Goal: Task Accomplishment & Management: Complete application form

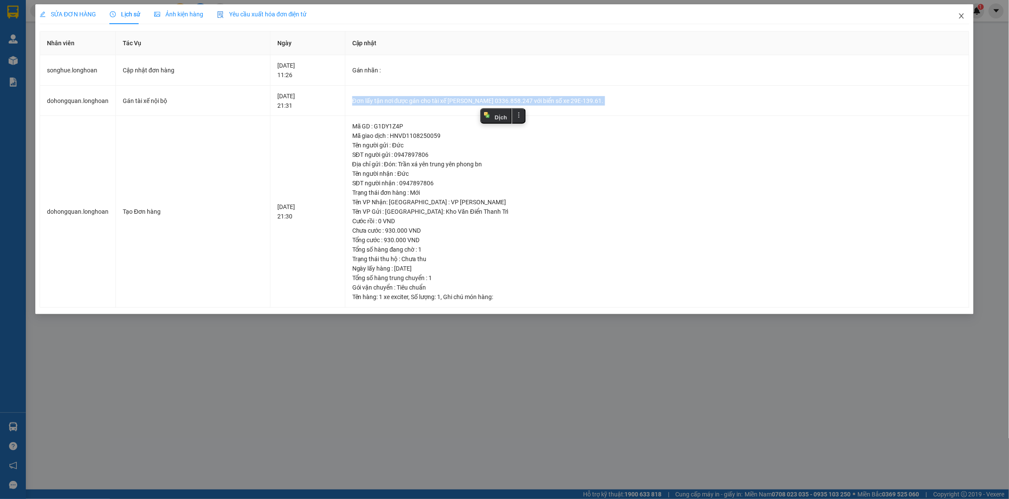
click at [961, 19] on icon "close" at bounding box center [961, 15] width 7 height 7
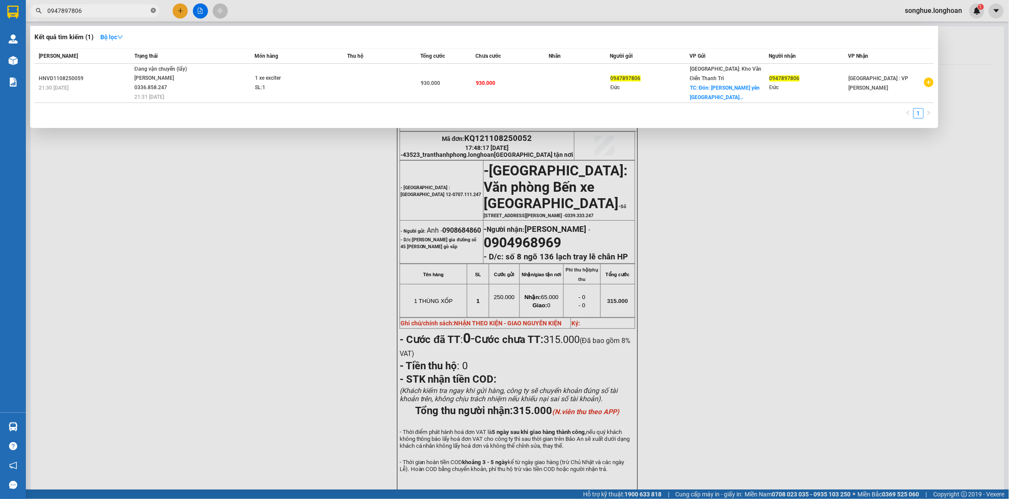
click at [153, 10] on icon "close-circle" at bounding box center [153, 10] width 5 height 5
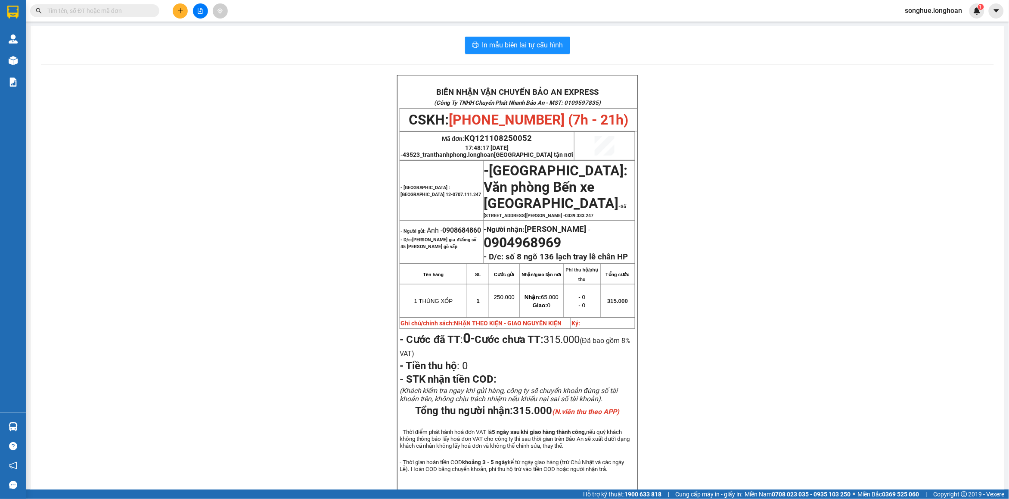
paste input "038.988.0170"
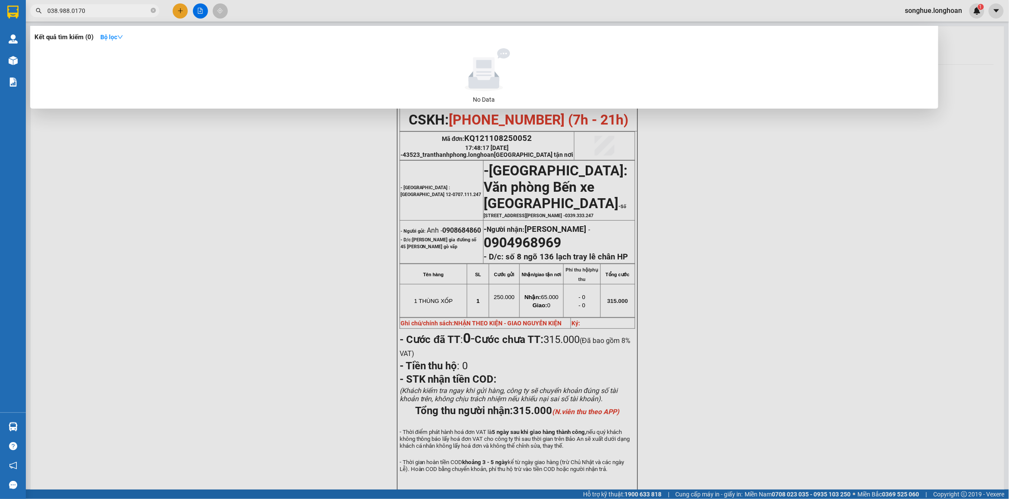
click at [72, 13] on input "038.988.0170" at bounding box center [98, 10] width 102 height 9
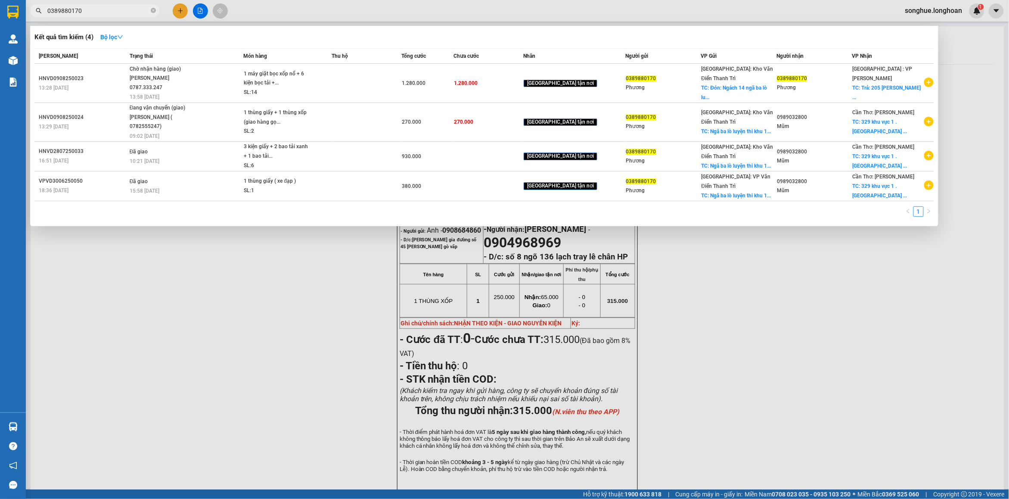
click at [110, 12] on input "0389880170" at bounding box center [98, 10] width 102 height 9
type input "0389880170"
click at [152, 14] on span at bounding box center [153, 11] width 5 height 8
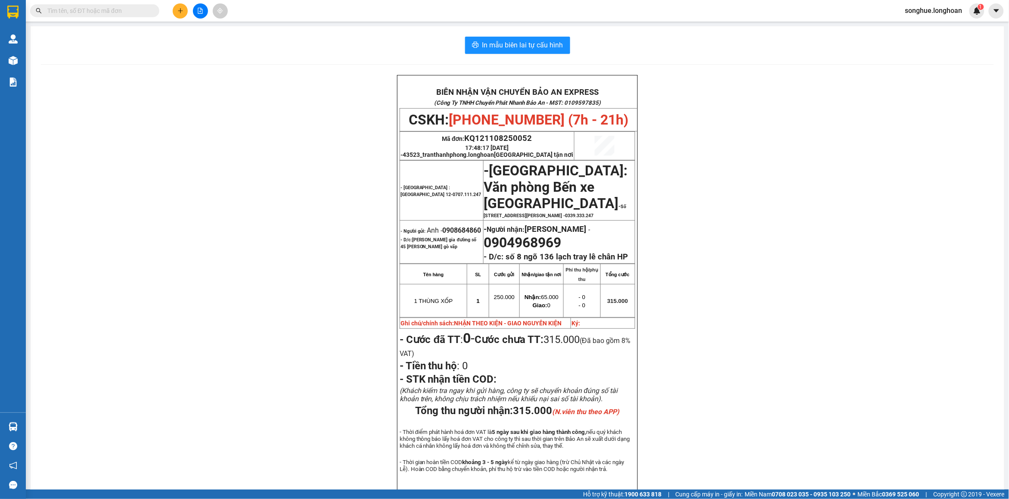
paste input "0948702587"
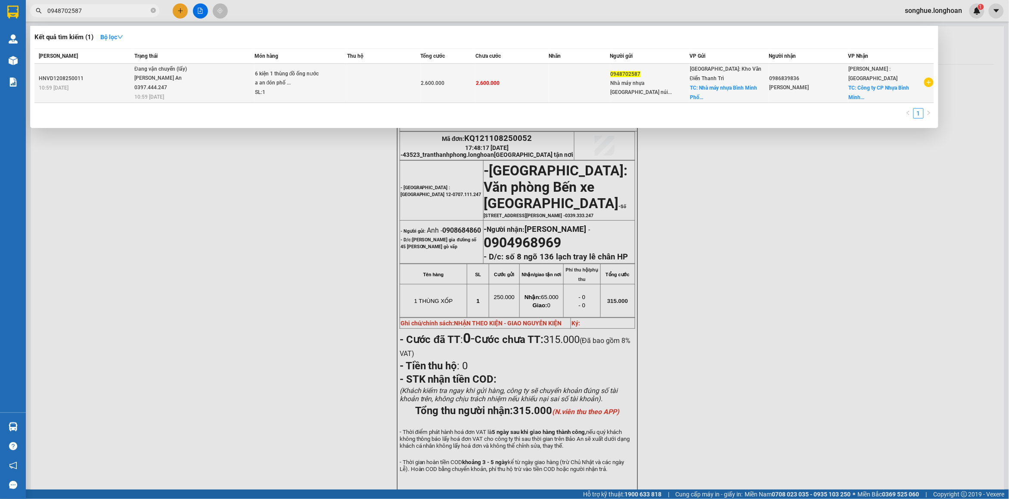
type input "0948702587"
click at [237, 93] on td "Đang vận chuyển (lấy) [PERSON_NAME] An 0397.444.247 10:59 [DATE]" at bounding box center [193, 83] width 122 height 39
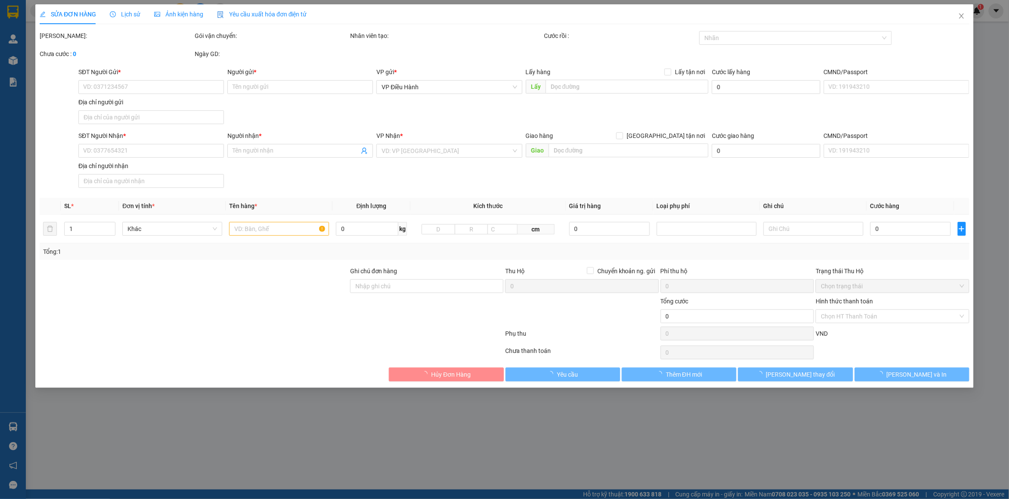
type input "0948702587"
type input "Nhà máy nhựa [GEOGRAPHIC_DATA] núi [GEOGRAPHIC_DATA]"
checkbox input "true"
type input "Nhà máy nhựa [GEOGRAPHIC_DATA] núi [GEOGRAPHIC_DATA]"
type input "0986839836"
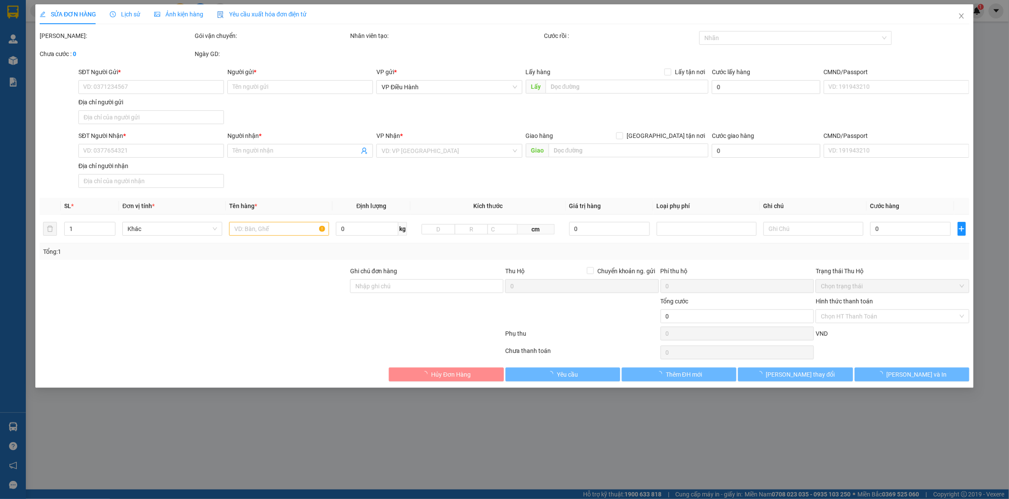
type input "[PERSON_NAME]"
checkbox input "true"
type input "Công ty CP Nhựa Bình Minh Số 07 Đường số 2, KCN Sóng Thần, Dĩ An, [GEOGRAPHIC_D…"
type input "(có vat ) VÀO NHÀ MÁY BÁO LẤY HÀNG CHO BÊN TUẤN MINH LUCKY NAM ĐỊNH"
type input "2.600.000"
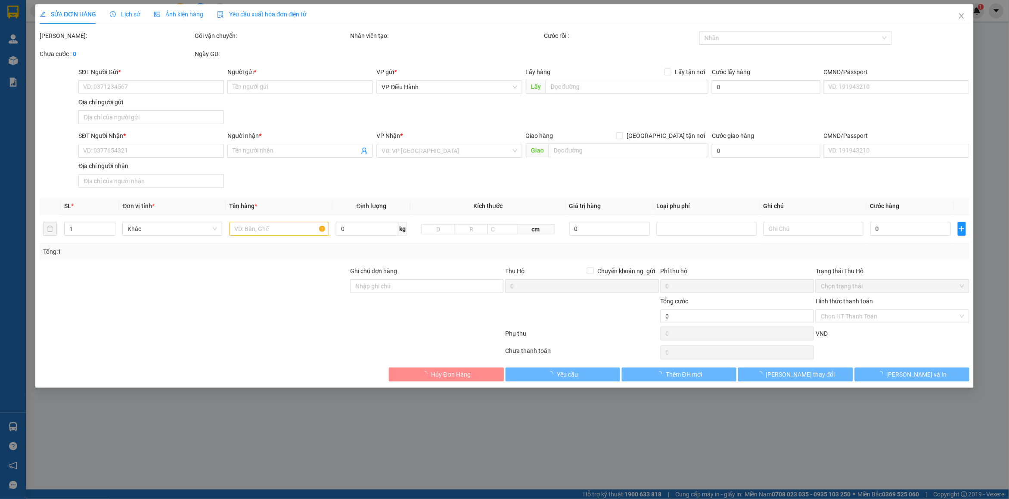
type input "2.600.000"
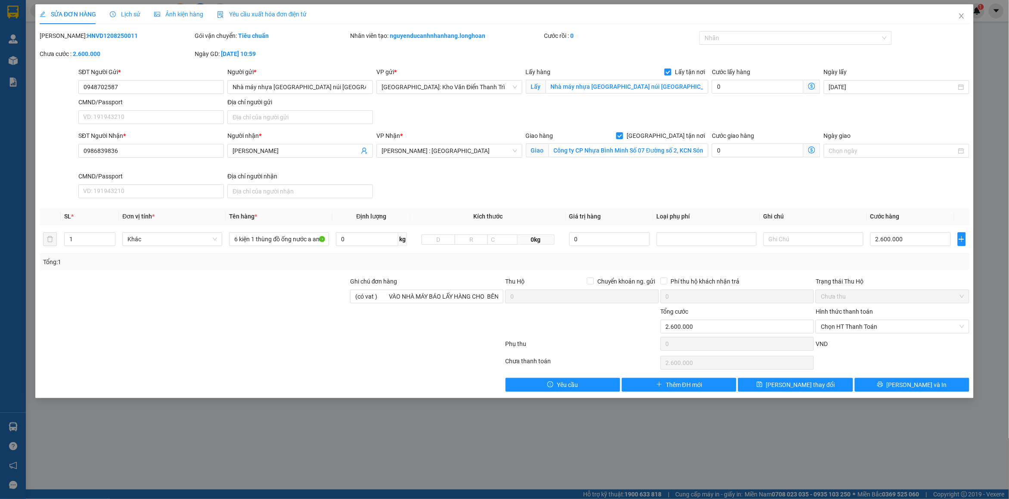
click at [136, 13] on span "Lịch sử" at bounding box center [125, 14] width 31 height 7
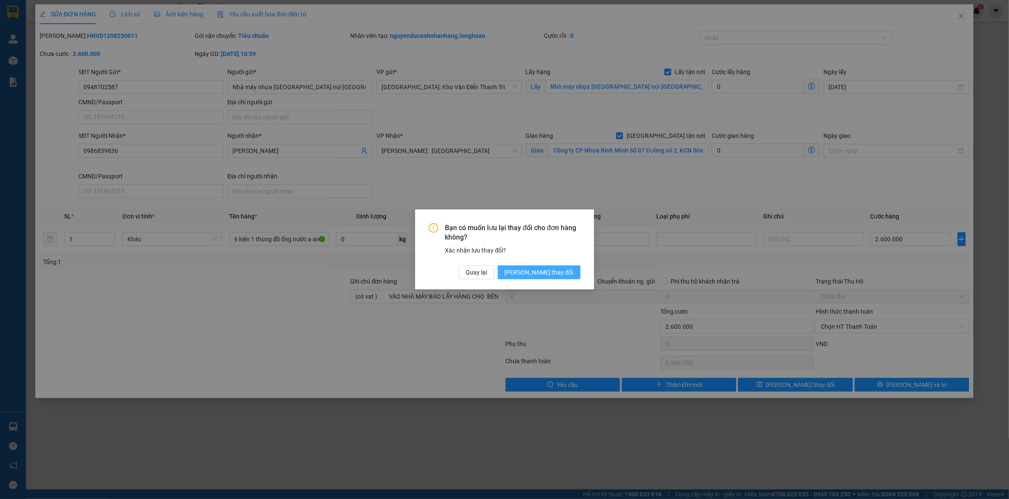
click at [551, 271] on span "[PERSON_NAME] thay đổi" at bounding box center [539, 271] width 69 height 9
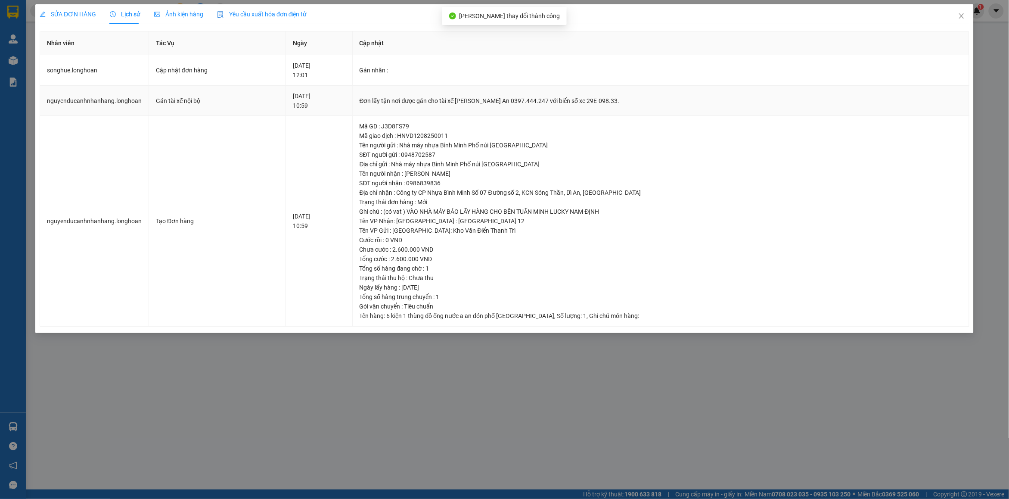
click at [451, 109] on td "Đơn lấy tận nơi được gán cho tài xế [PERSON_NAME] An 0397.444.247 với biển số x…" at bounding box center [661, 101] width 617 height 31
click at [459, 106] on td "Đơn lấy tận nơi được gán cho tài xế [PERSON_NAME] An 0397.444.247 với biển số x…" at bounding box center [661, 101] width 617 height 31
copy div "Đơn lấy tận nơi được gán cho tài xế [PERSON_NAME] An 0397.444.247 với biển số x…"
